Goal: Check status: Check status

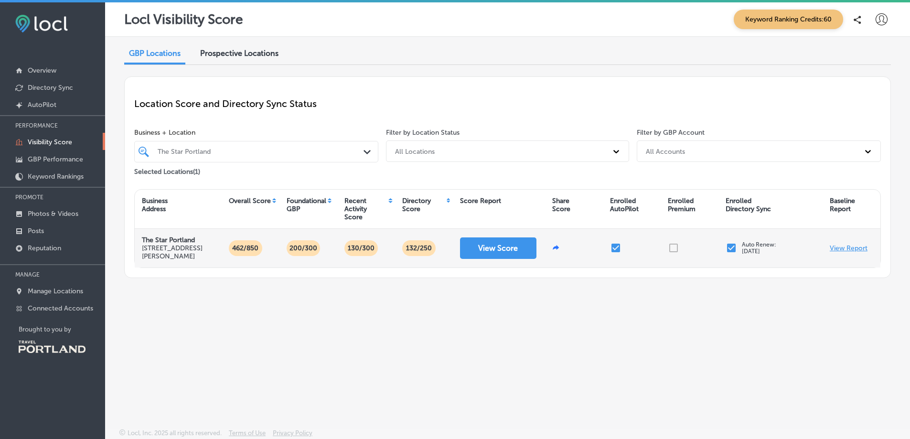
click at [842, 245] on p "View Report" at bounding box center [849, 248] width 38 height 8
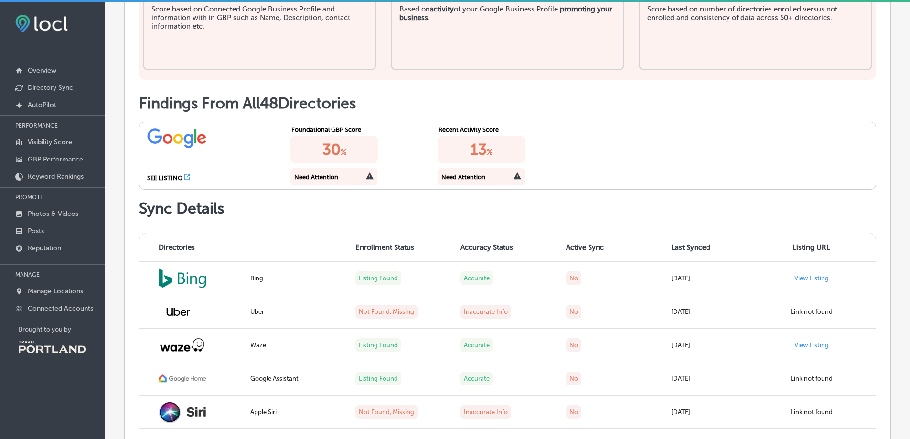
scroll to position [430, 0]
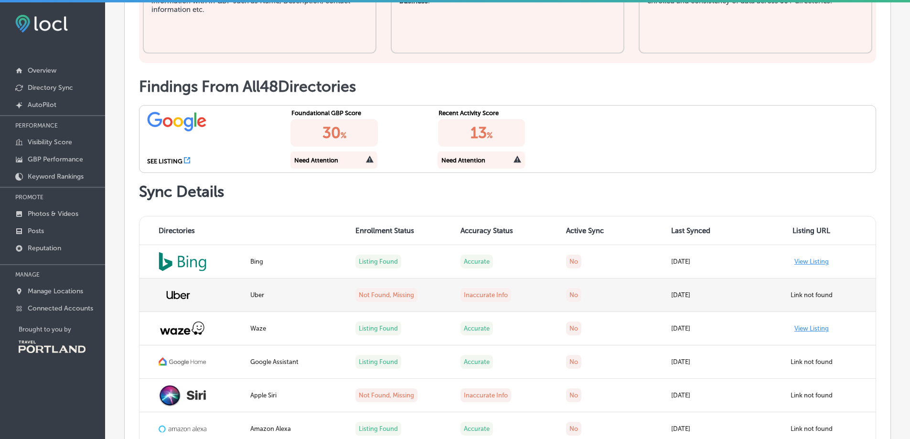
click at [568, 295] on label "No" at bounding box center [573, 295] width 15 height 14
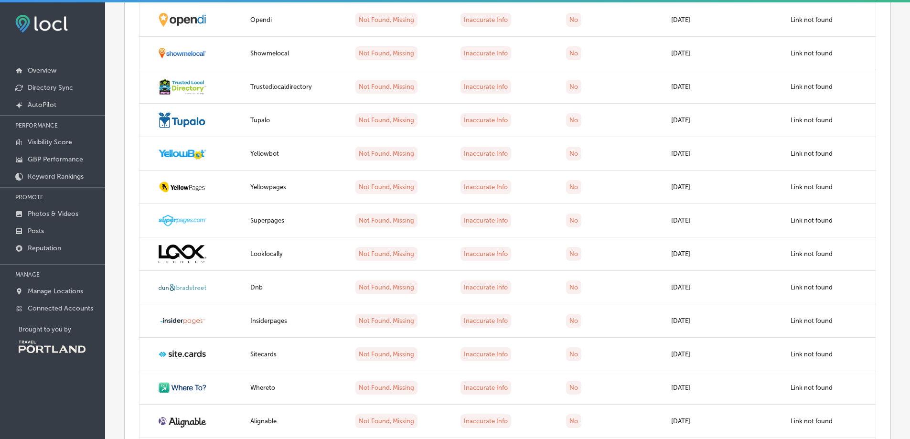
scroll to position [1576, 0]
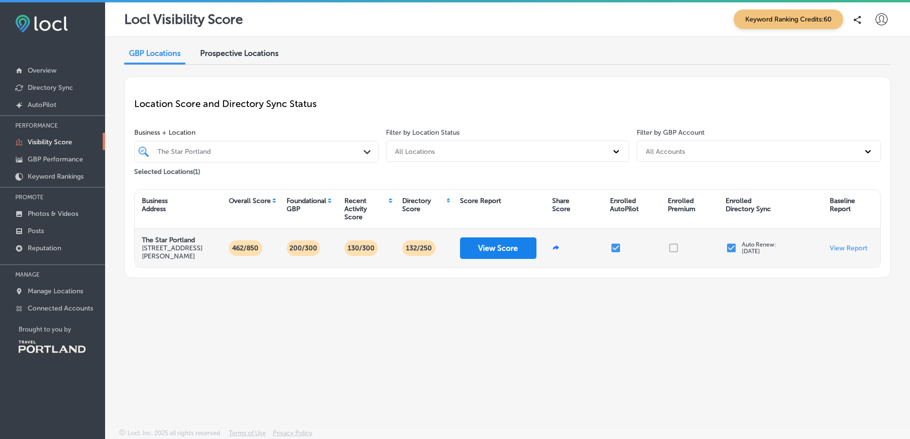
click at [478, 247] on button "View Score" at bounding box center [498, 247] width 76 height 21
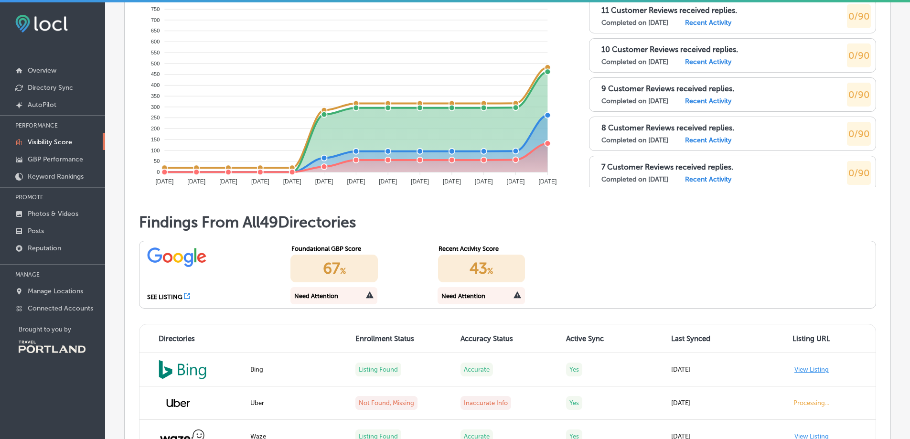
scroll to position [573, 0]
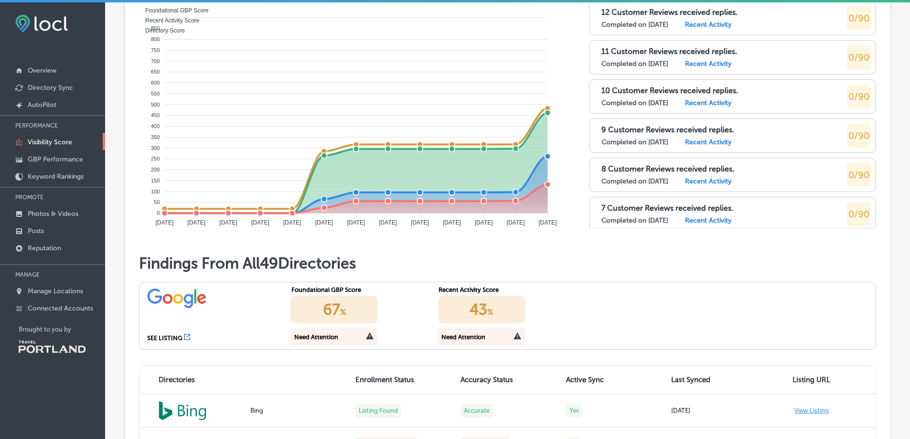
click at [353, 343] on div "Need Attention" at bounding box center [333, 336] width 87 height 17
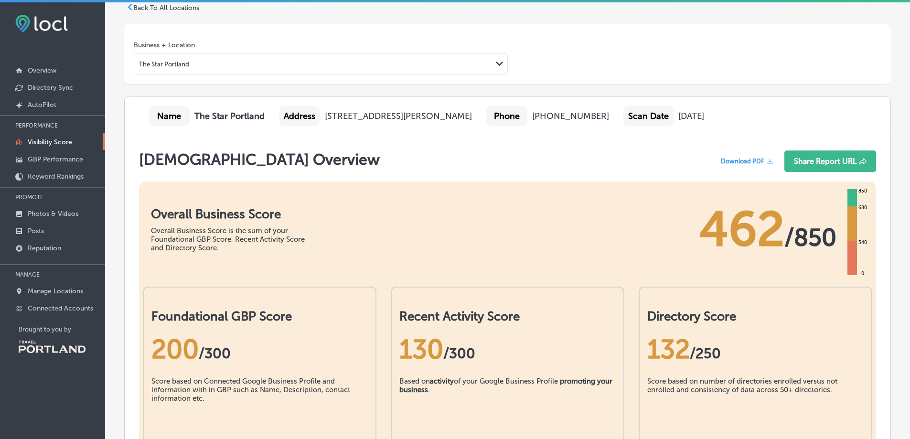
scroll to position [0, 0]
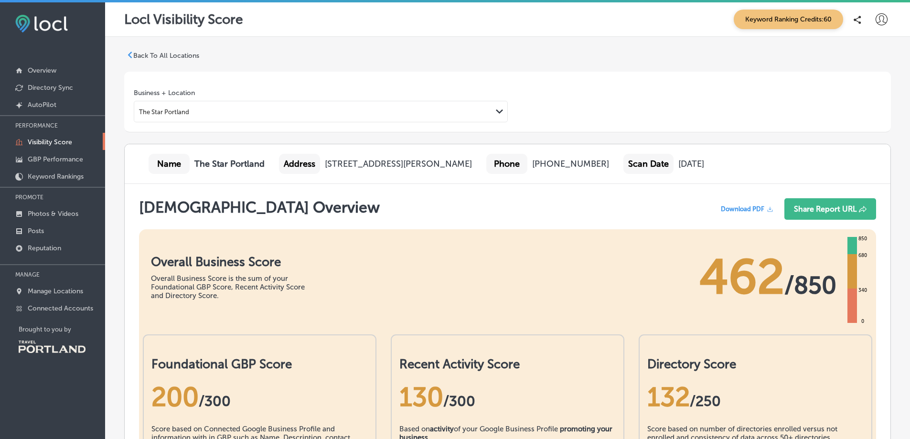
click at [768, 21] on span "Keyword Ranking Credits: 60" at bounding box center [788, 20] width 109 height 20
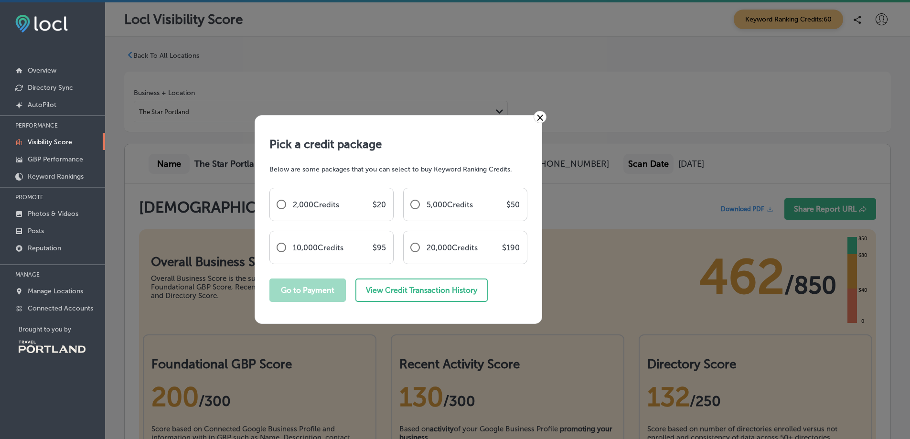
click at [544, 114] on link "×" at bounding box center [539, 117] width 13 height 12
